Goal: Information Seeking & Learning: Find specific fact

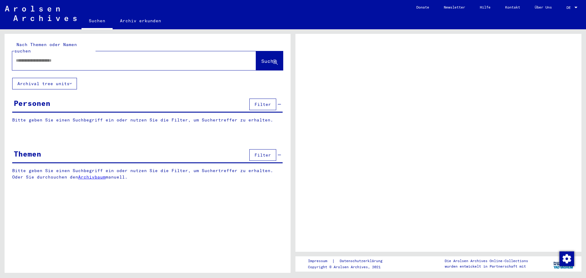
click at [41, 57] on input "text" at bounding box center [128, 60] width 225 height 6
type input "*********"
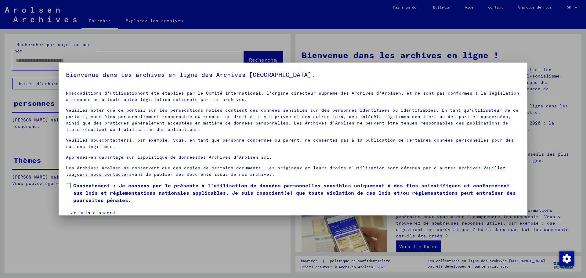
click at [93, 211] on font "Je suis d'accord" at bounding box center [93, 212] width 44 height 5
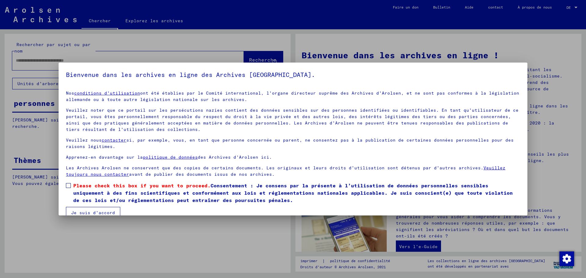
scroll to position [10, 0]
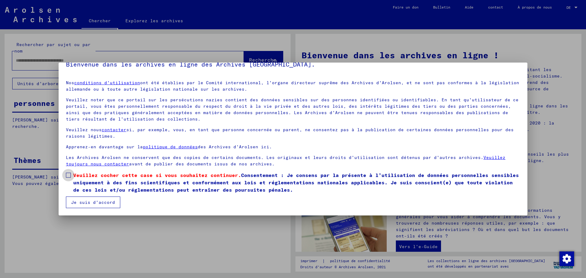
click at [69, 175] on span at bounding box center [68, 175] width 5 height 5
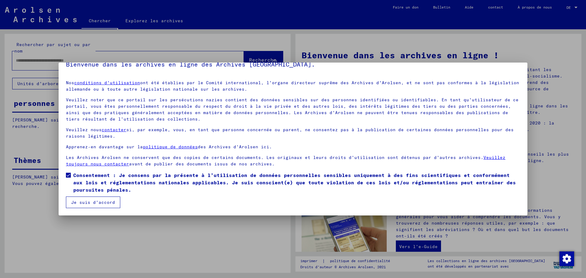
click at [84, 200] on font "Je suis d'accord" at bounding box center [93, 201] width 44 height 5
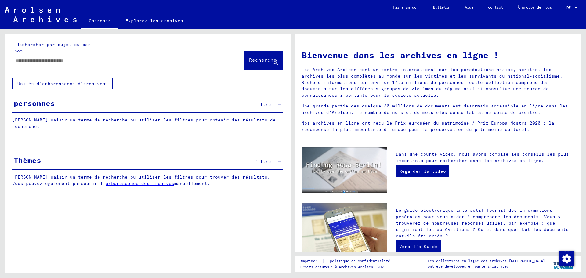
click at [62, 60] on input "text" at bounding box center [121, 60] width 210 height 6
type input "*********"
click at [249, 64] on span "Recherche" at bounding box center [262, 61] width 27 height 6
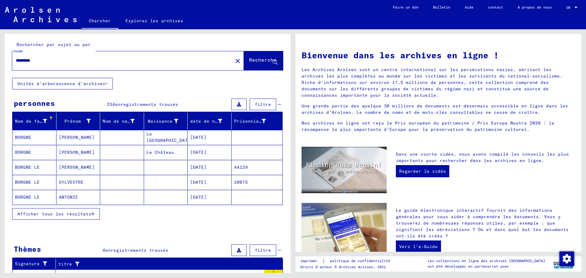
click at [73, 213] on font "Afficher tous les résultats" at bounding box center [54, 213] width 74 height 5
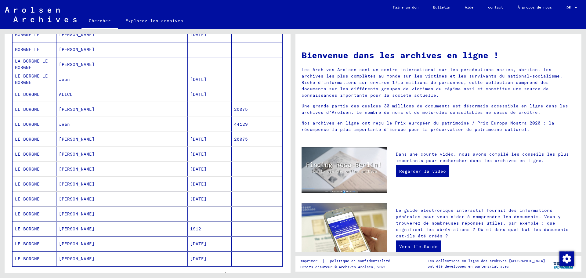
scroll to position [275, 0]
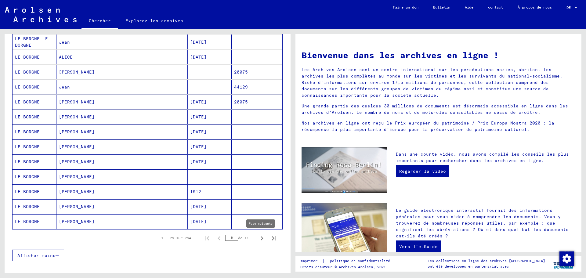
click at [260, 239] on icon "Page suivante" at bounding box center [261, 238] width 3 height 4
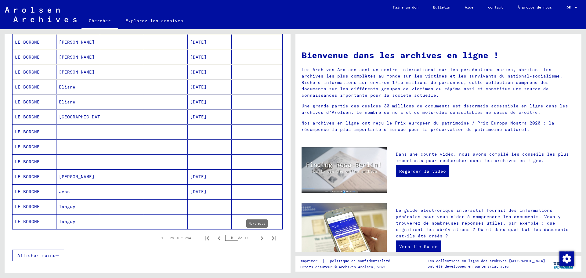
click at [257, 239] on icon "Page suivante" at bounding box center [261, 238] width 9 height 9
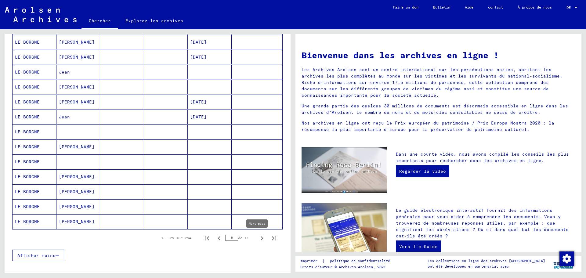
click at [257, 239] on icon "Page suivante" at bounding box center [261, 238] width 9 height 9
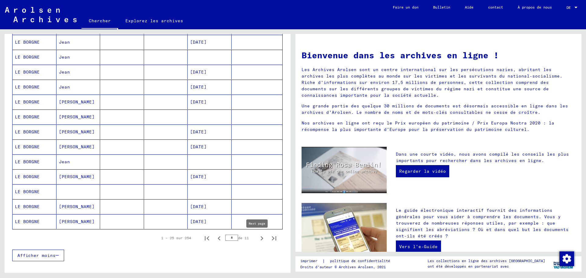
click at [257, 240] on icon "Page suivante" at bounding box center [261, 238] width 9 height 9
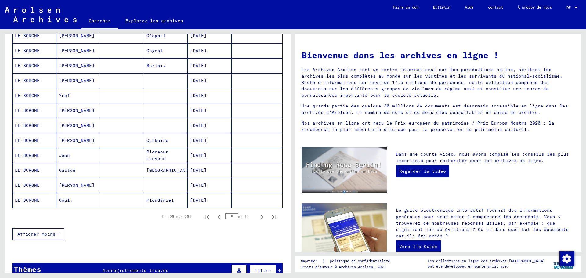
scroll to position [305, 0]
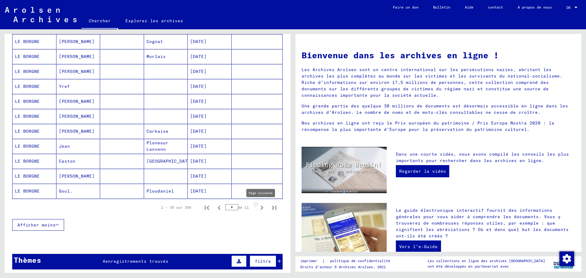
click at [260, 209] on icon "Page suivante" at bounding box center [261, 208] width 3 height 4
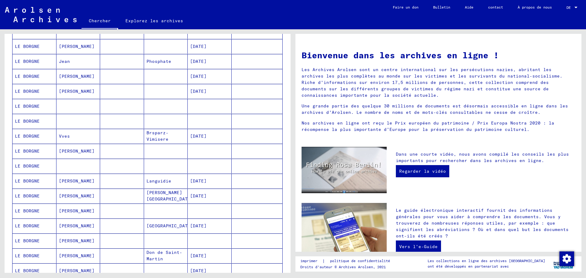
scroll to position [275, 0]
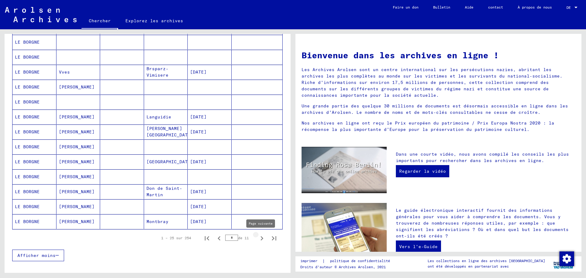
click at [257, 236] on icon "Page suivante" at bounding box center [261, 238] width 9 height 9
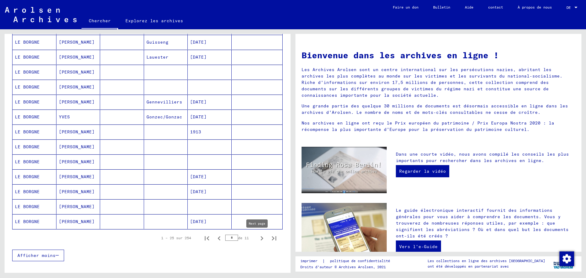
click at [260, 237] on icon "Page suivante" at bounding box center [261, 238] width 3 height 4
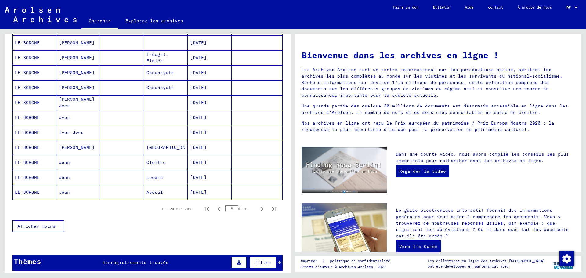
scroll to position [336, 0]
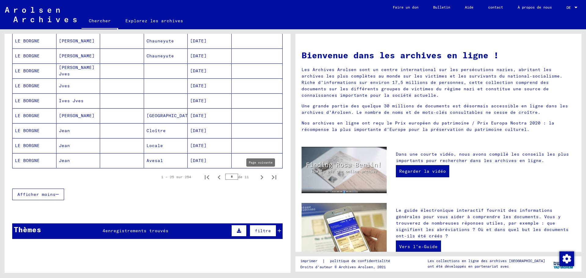
click at [260, 176] on icon "Page suivante" at bounding box center [261, 177] width 3 height 4
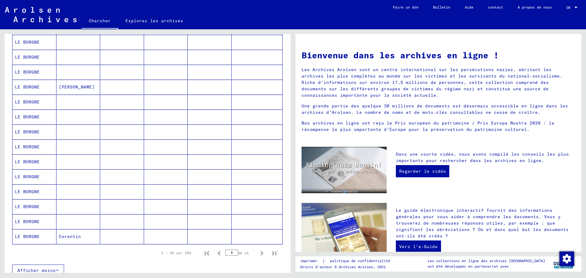
scroll to position [275, 0]
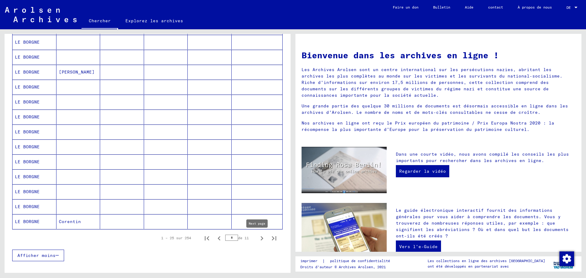
click at [258, 237] on icon "Page suivante" at bounding box center [261, 238] width 9 height 9
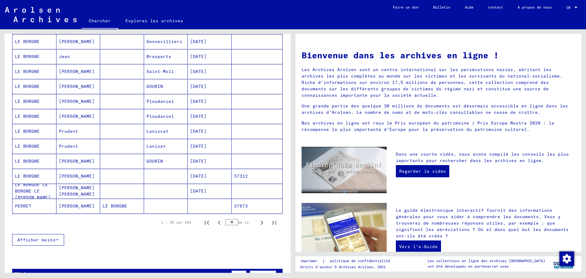
scroll to position [336, 0]
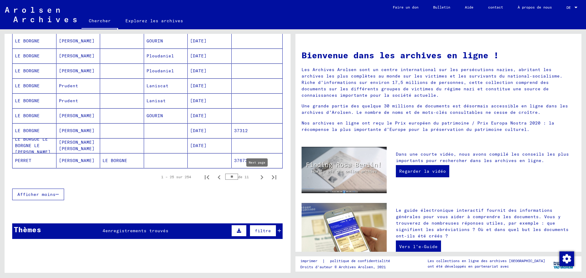
click at [257, 177] on icon "Page suivante" at bounding box center [261, 177] width 9 height 9
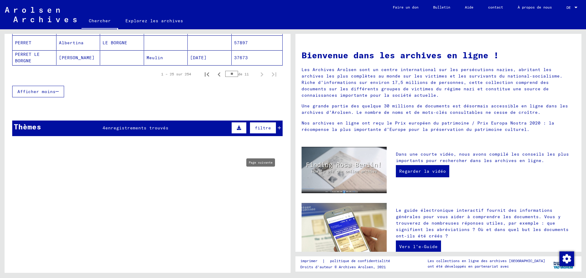
type input "**"
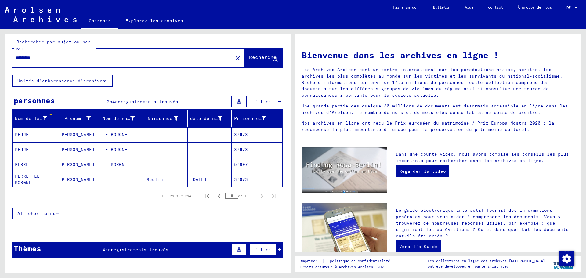
scroll to position [0, 0]
